Goal: Navigation & Orientation: Find specific page/section

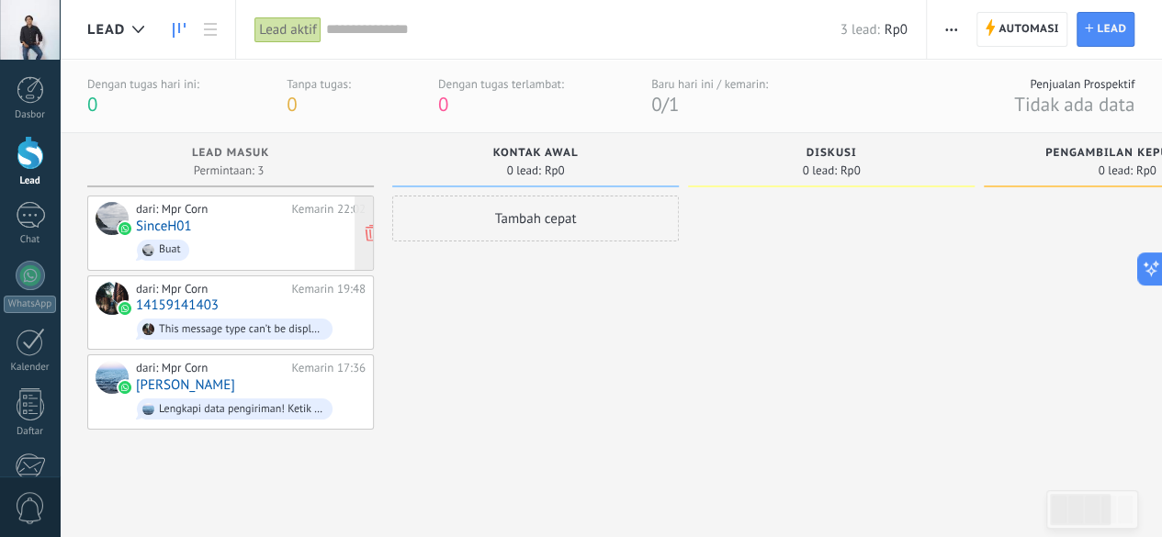
click at [226, 230] on div "dari: Mpr Corn Kemarin 22:02 SinceH01 Buat" at bounding box center [251, 233] width 230 height 62
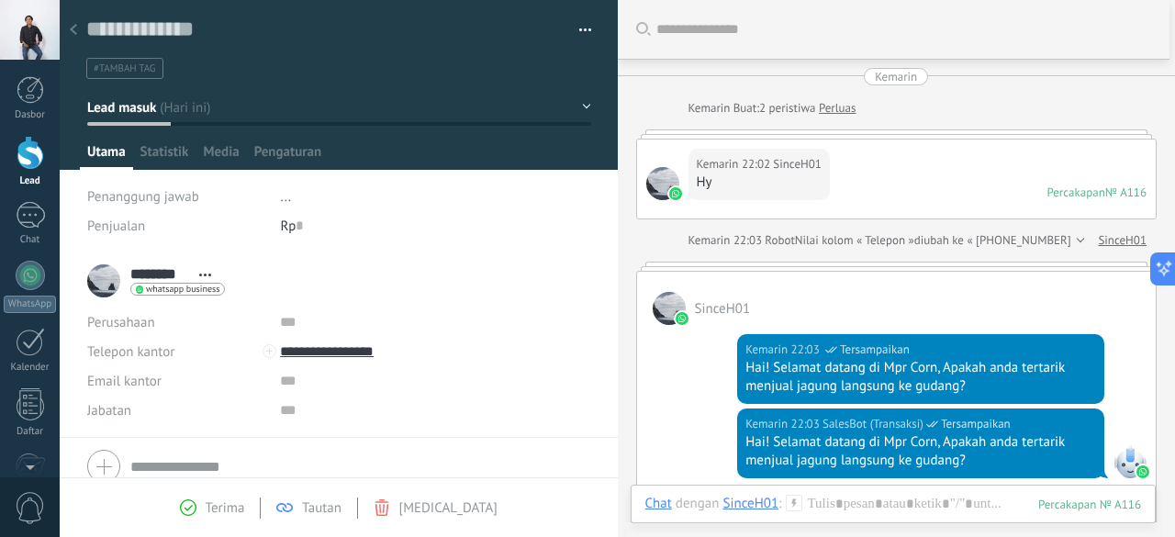
click at [26, 157] on div at bounding box center [31, 153] width 28 height 34
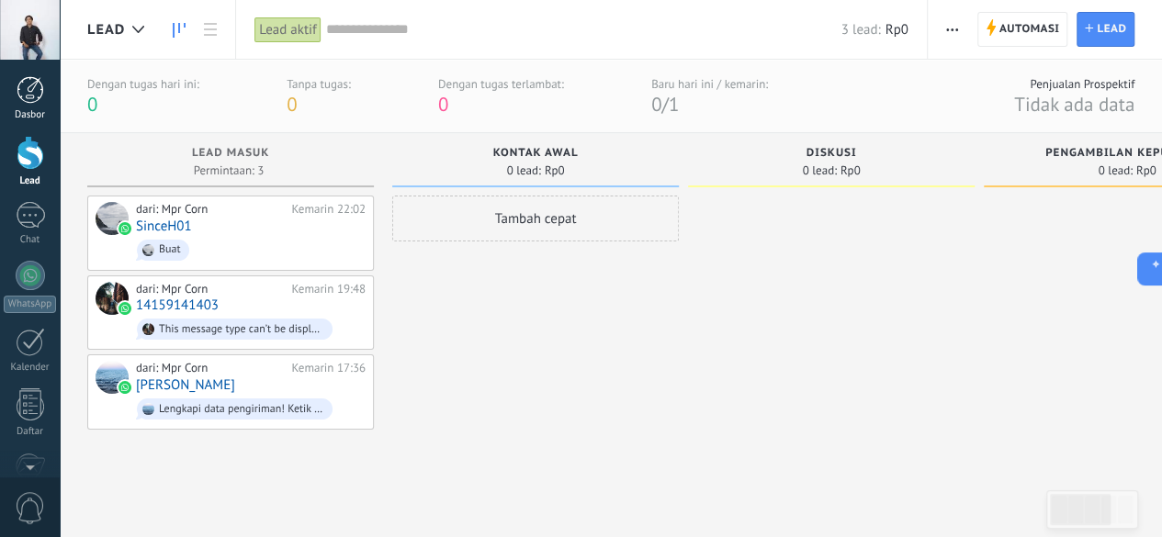
click at [35, 84] on div at bounding box center [31, 90] width 28 height 28
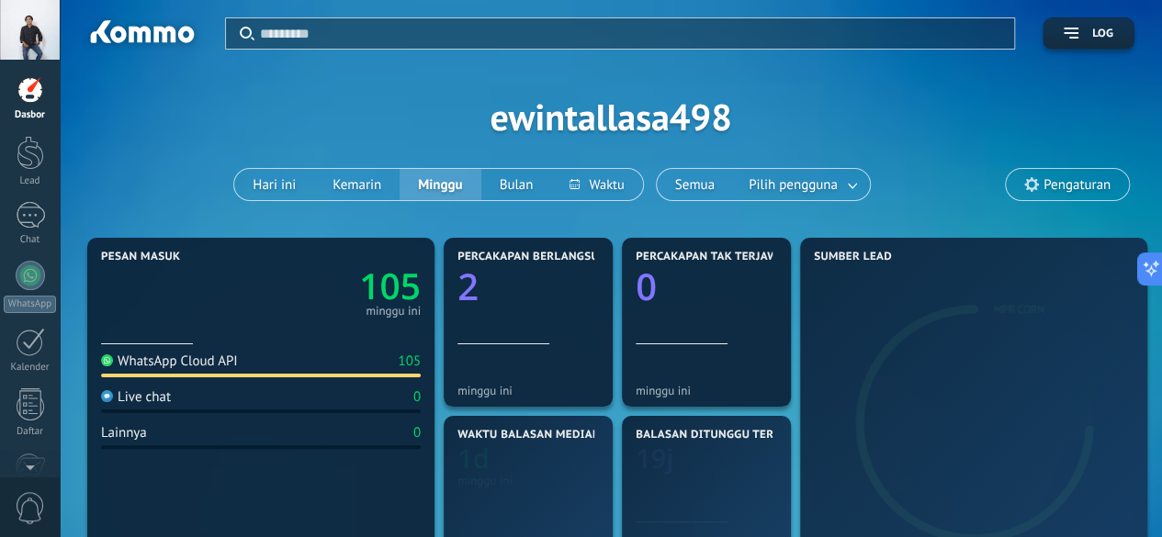
scroll to position [151, 0]
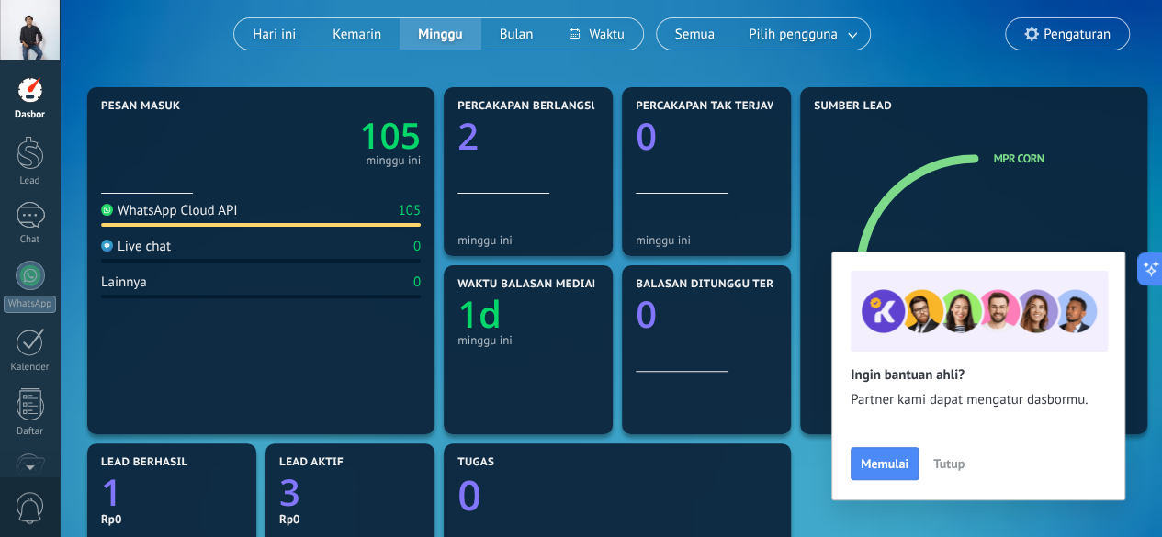
click at [948, 463] on span "Tutup" at bounding box center [948, 463] width 31 height 13
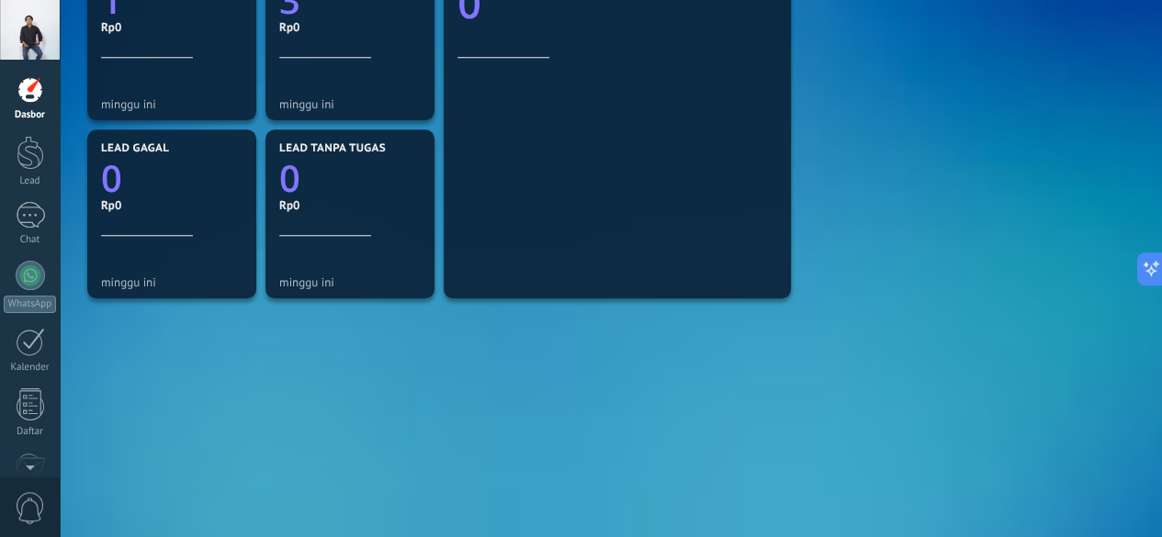
scroll to position [0, 0]
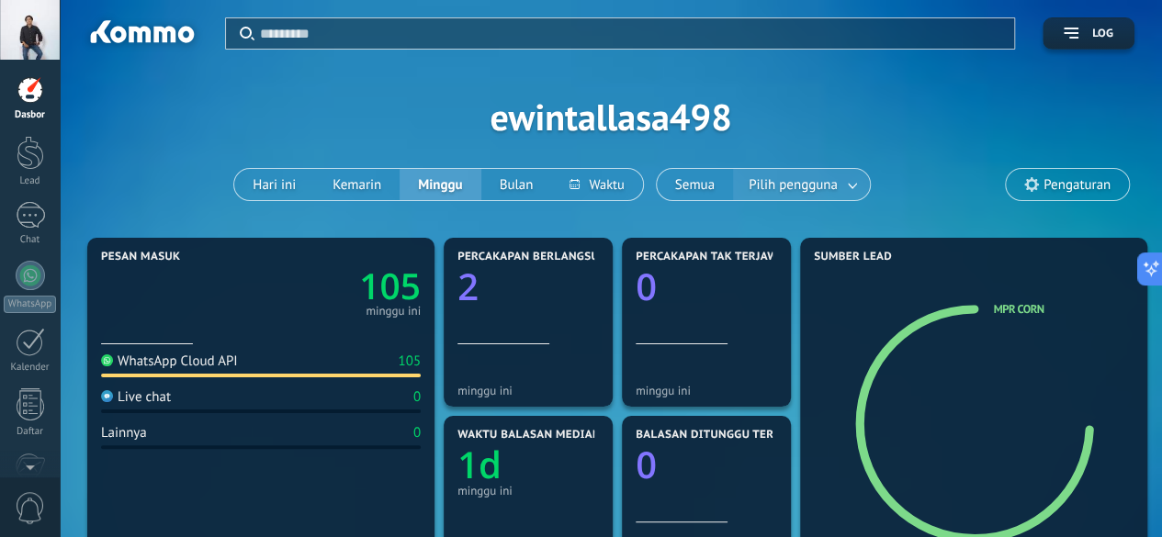
click at [832, 181] on span "Pilih pengguna" at bounding box center [793, 185] width 96 height 25
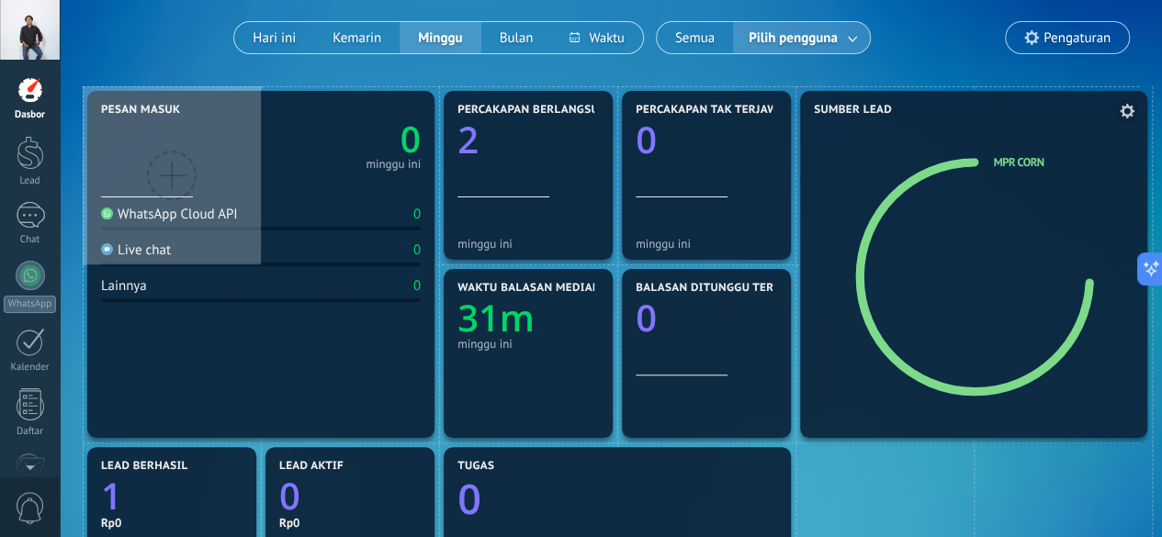
scroll to position [146, 0]
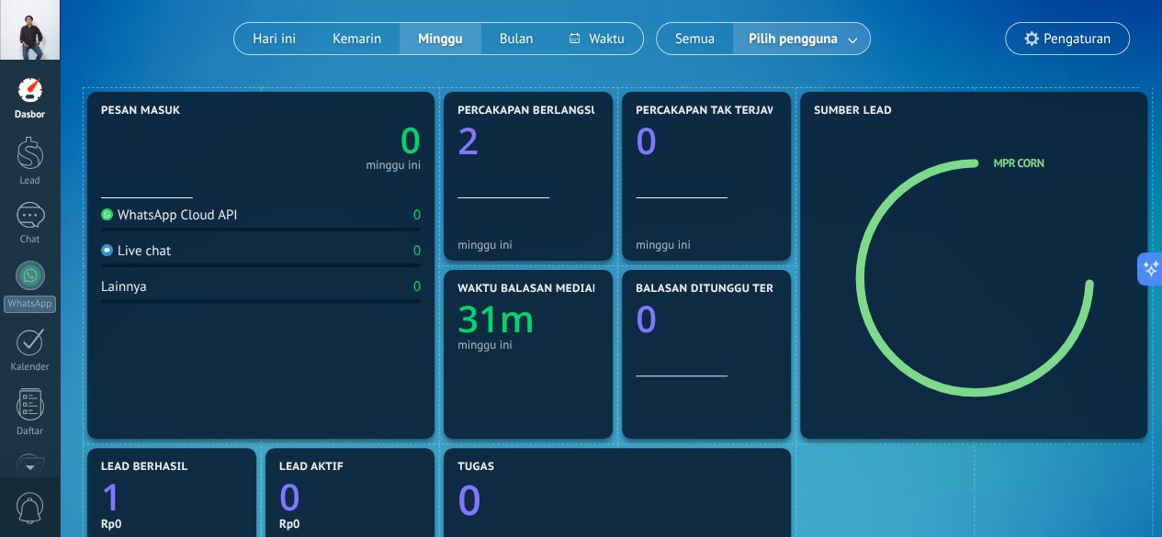
click at [851, 38] on link at bounding box center [853, 39] width 33 height 30
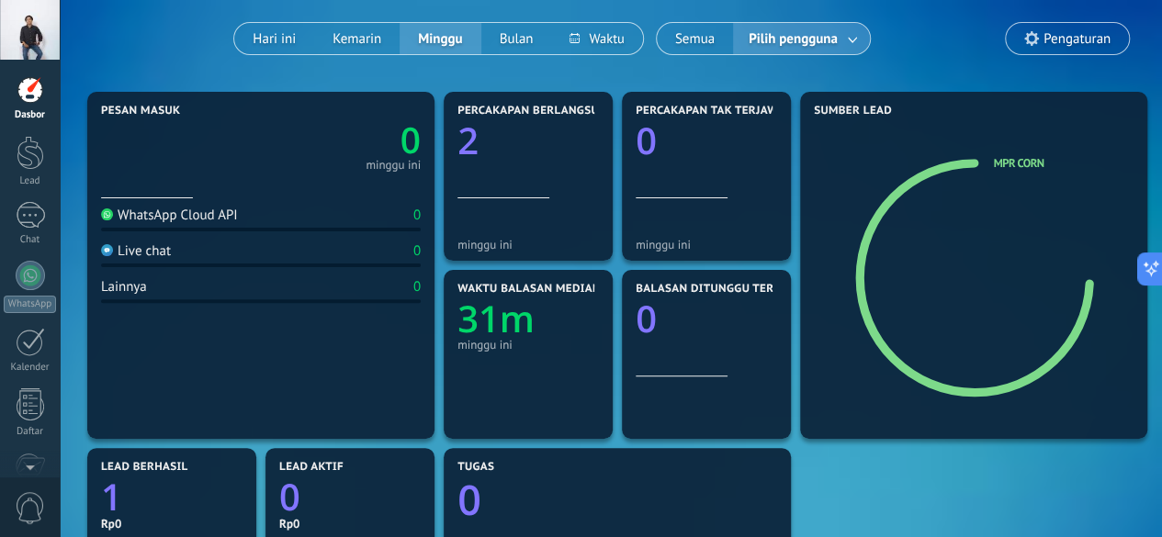
click at [1024, 39] on icon at bounding box center [1031, 38] width 15 height 15
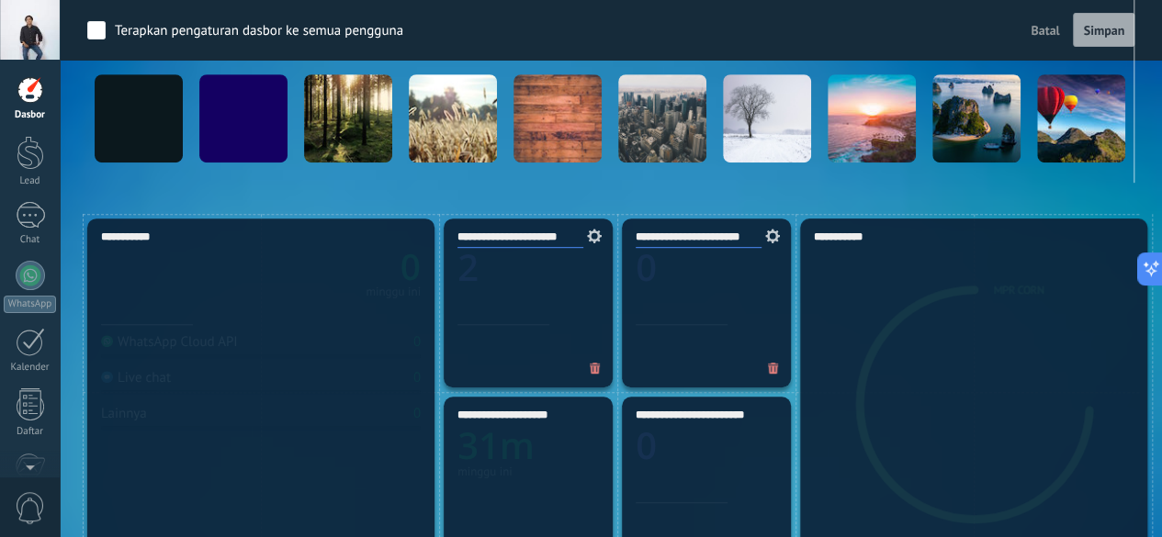
scroll to position [0, 0]
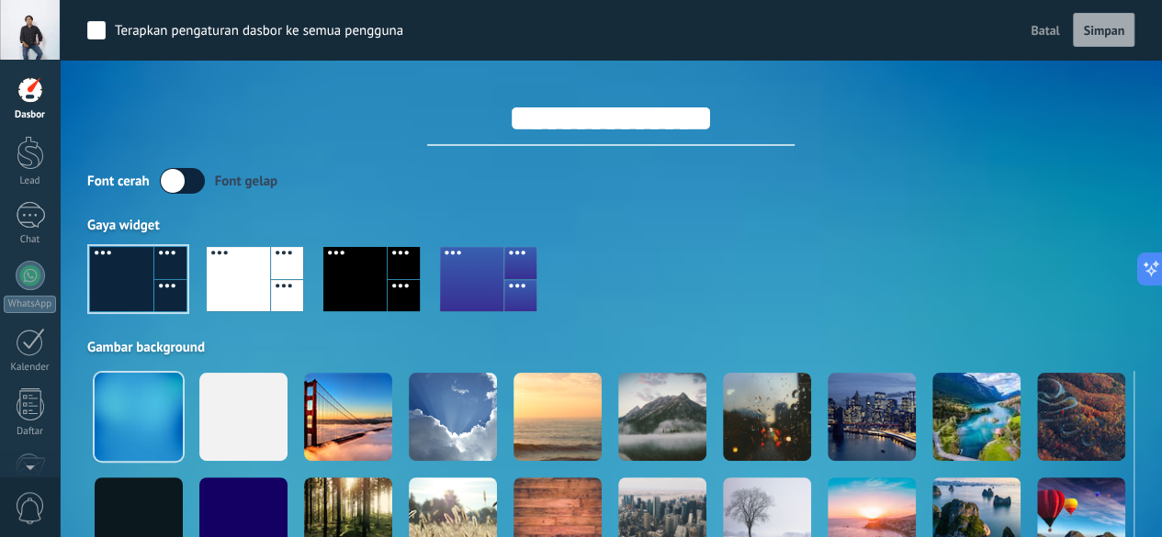
click at [1036, 19] on button "Batal" at bounding box center [1044, 31] width 43 height 28
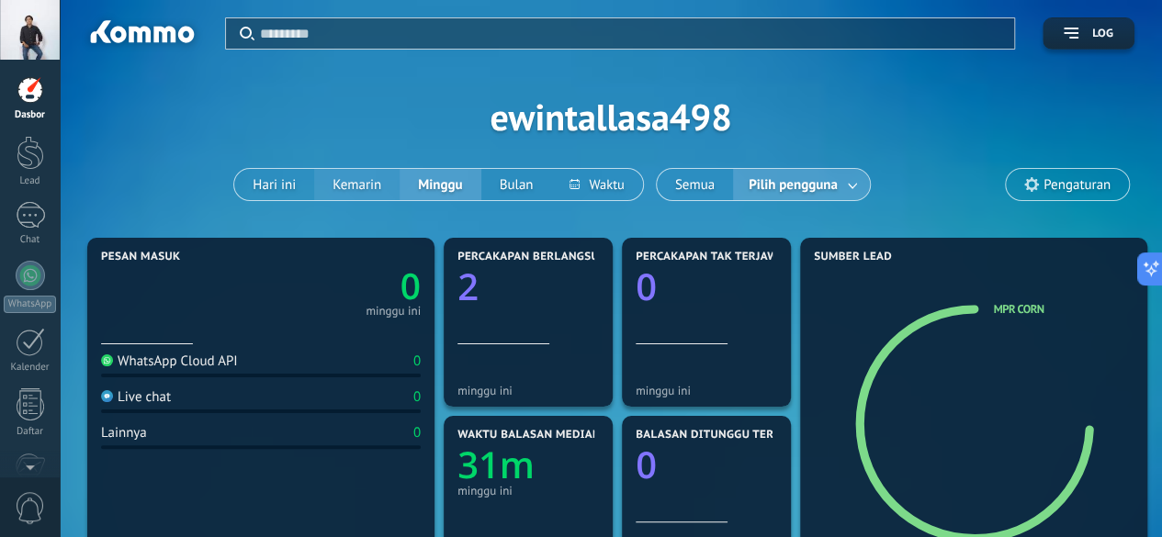
click at [343, 184] on button "Kemarin" at bounding box center [356, 184] width 85 height 31
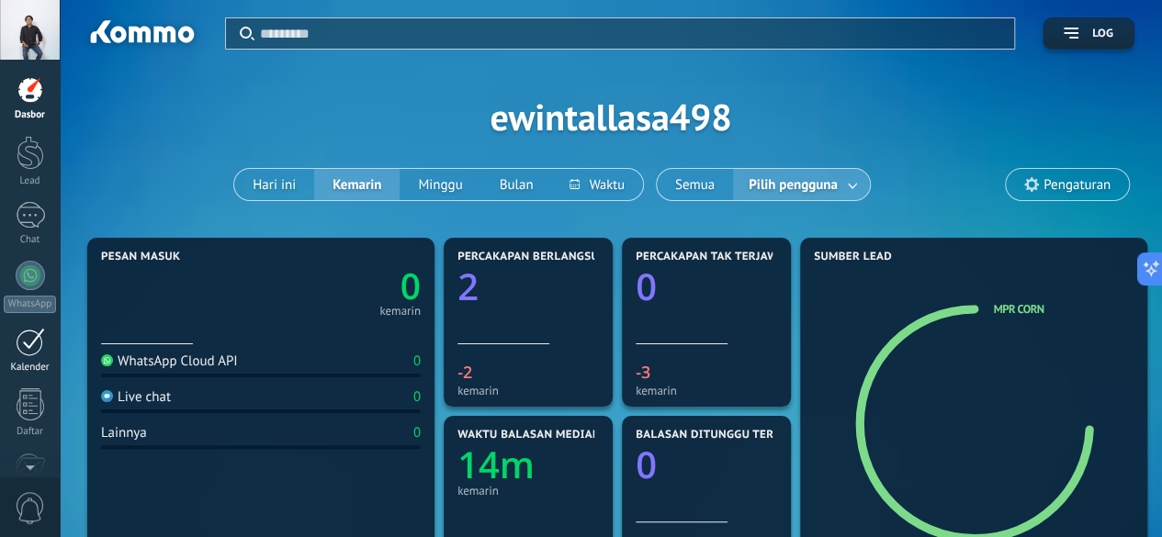
click at [27, 341] on div at bounding box center [30, 342] width 29 height 28
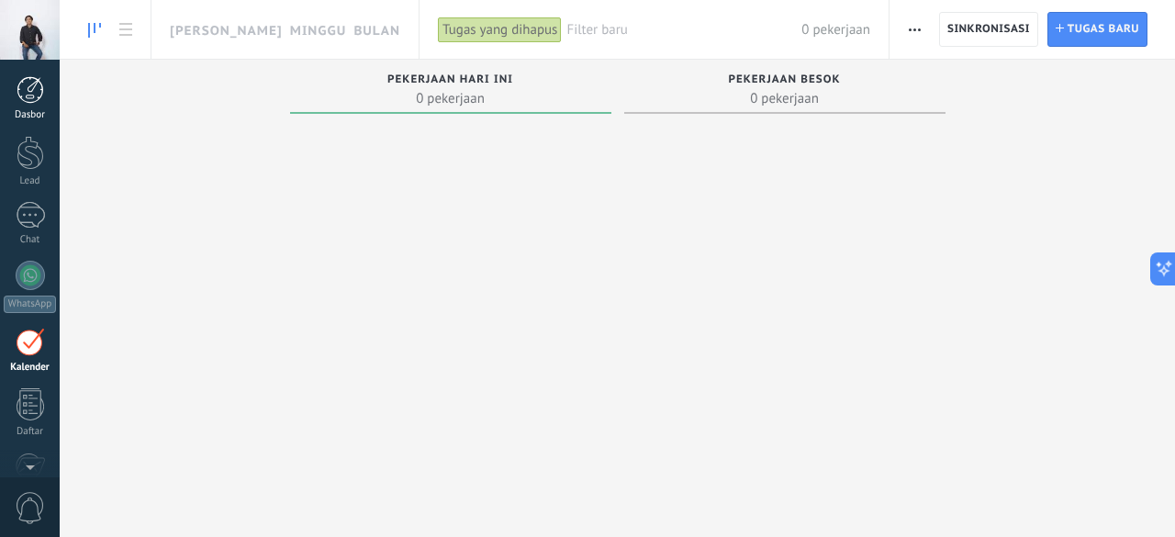
click at [20, 101] on div at bounding box center [31, 90] width 28 height 28
